Goal: Find specific page/section: Find specific page/section

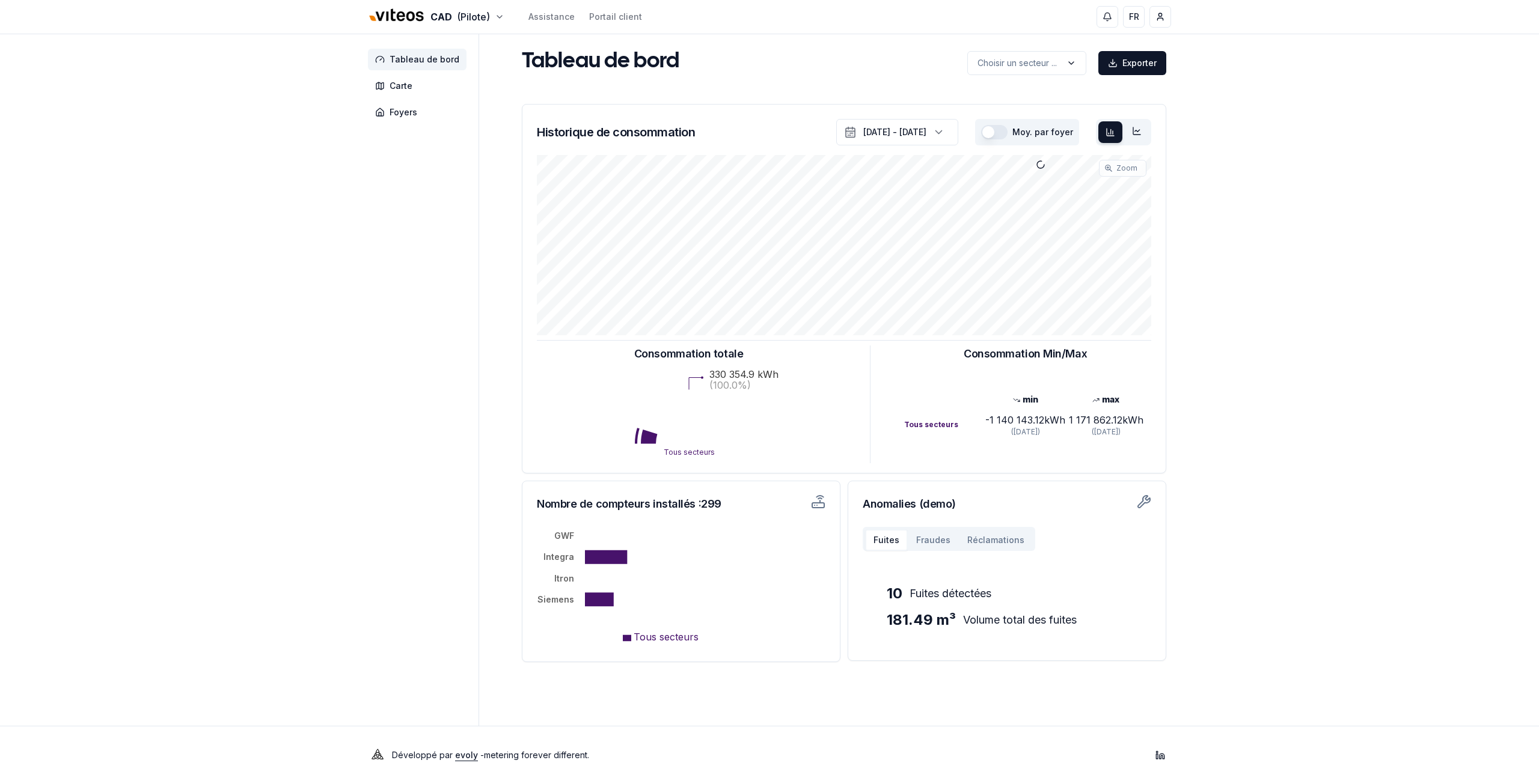
drag, startPoint x: 0, startPoint y: 0, endPoint x: 221, endPoint y: 301, distance: 373.4
click at [221, 301] on div "CAD (Pilote) Assistance Portail client FR Jeremy Barfuss Tableau de bord Carte …" at bounding box center [769, 392] width 1539 height 784
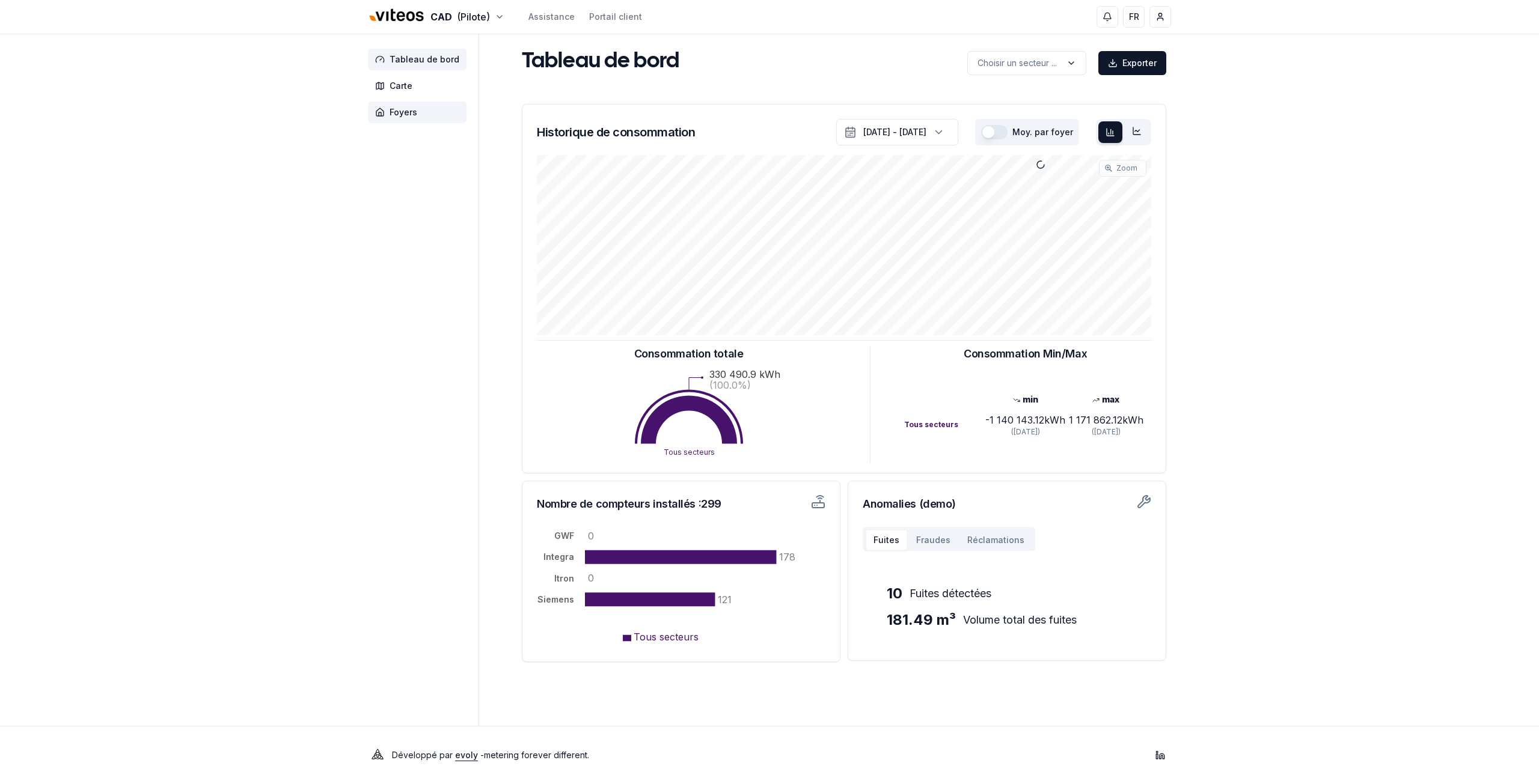
click at [406, 113] on span "Foyers" at bounding box center [403, 112] width 28 height 12
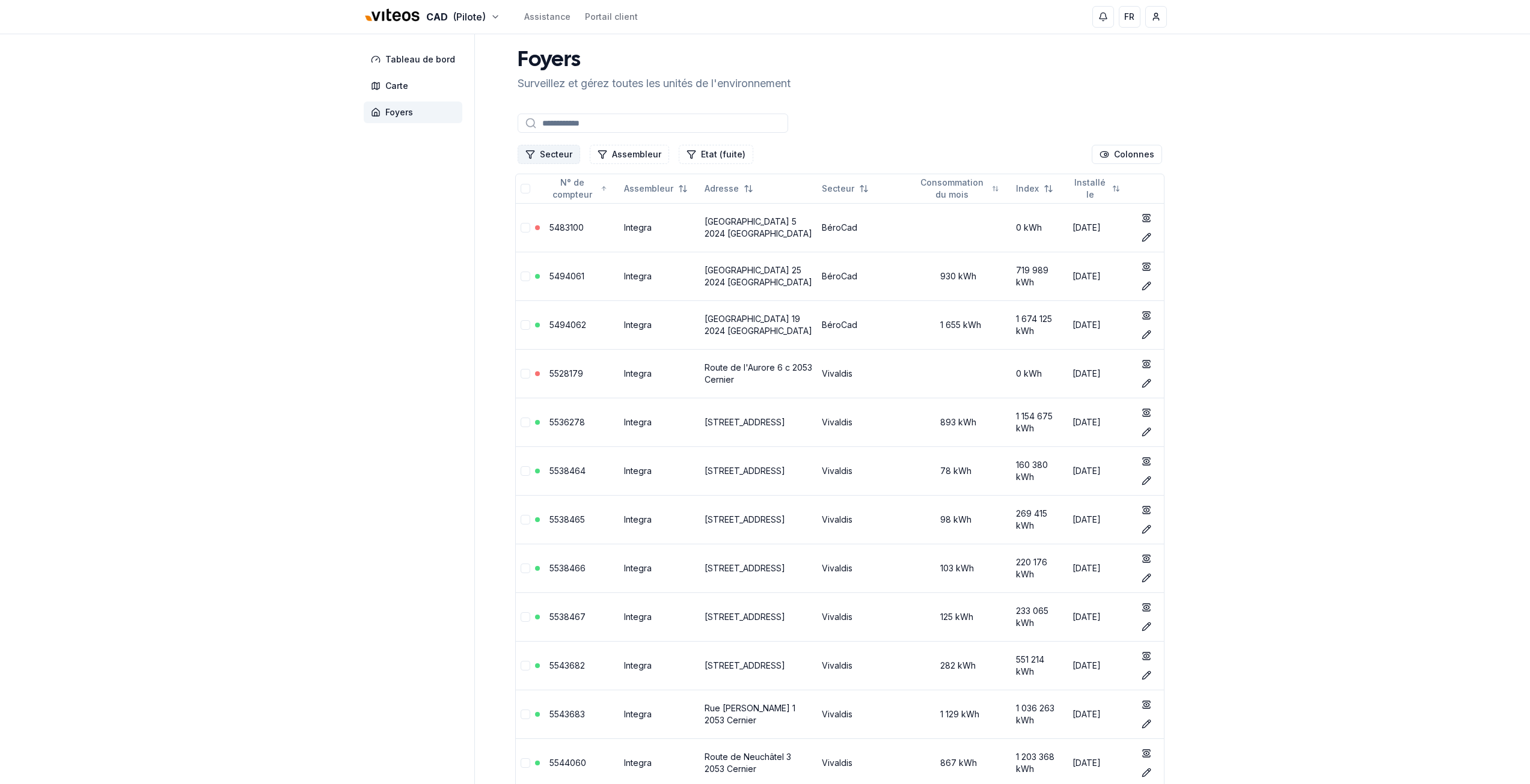
click at [566, 150] on button "Secteur" at bounding box center [548, 155] width 63 height 19
click at [550, 226] on span "Cadbar" at bounding box center [554, 225] width 29 height 12
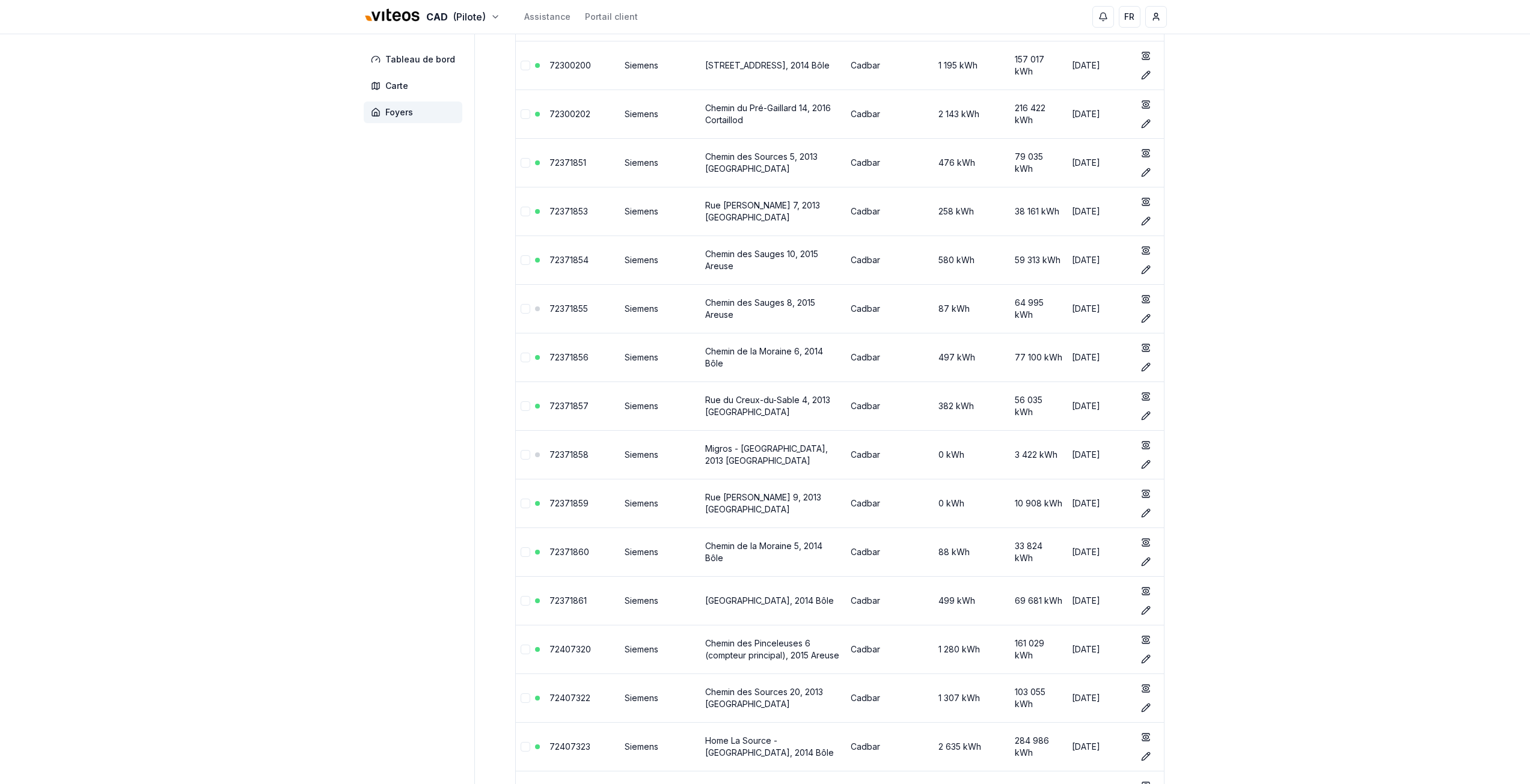
scroll to position [5121, 0]
